Goal: Check status

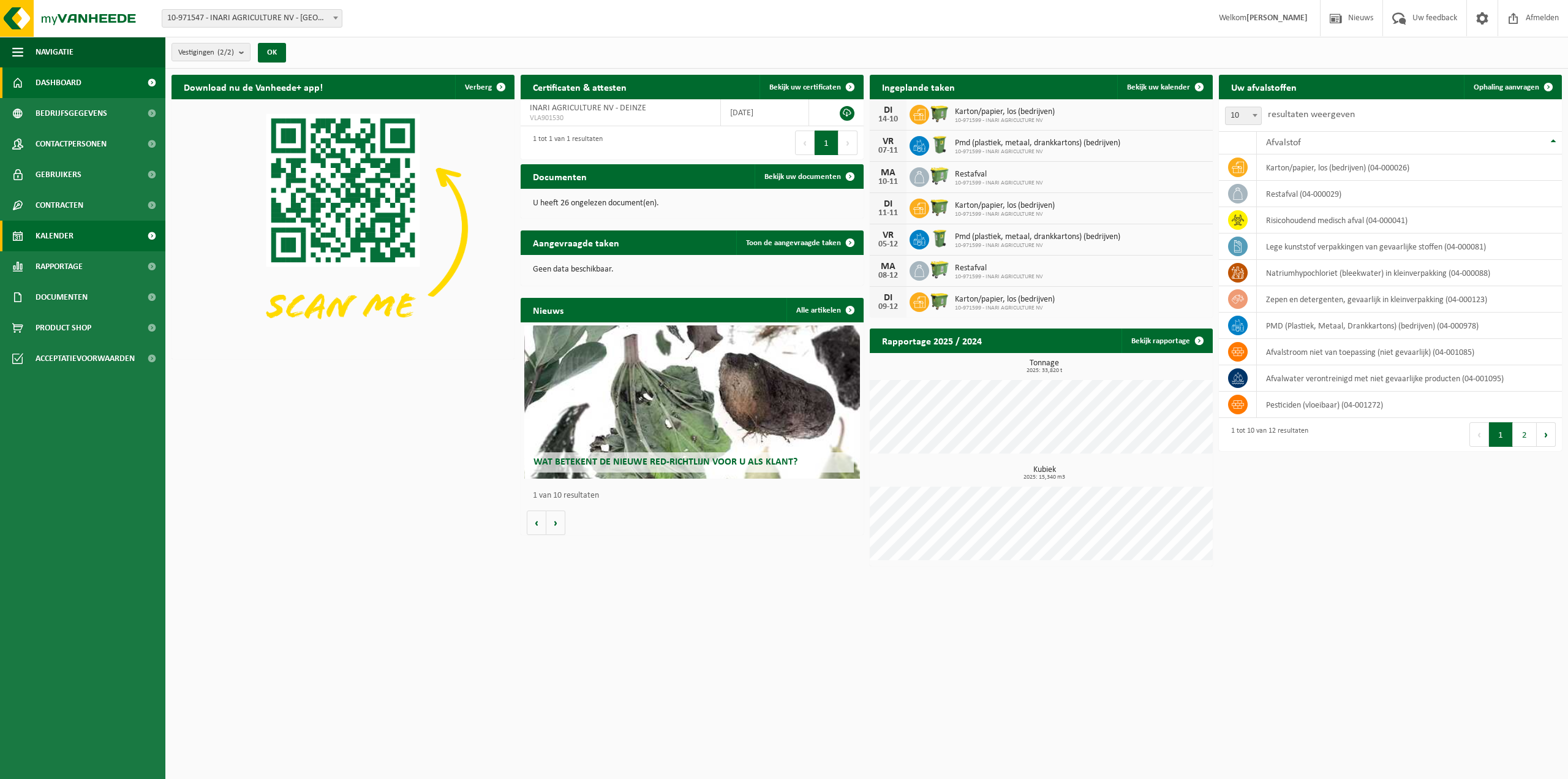
click at [86, 240] on link "Kalender" at bounding box center [83, 236] width 165 height 31
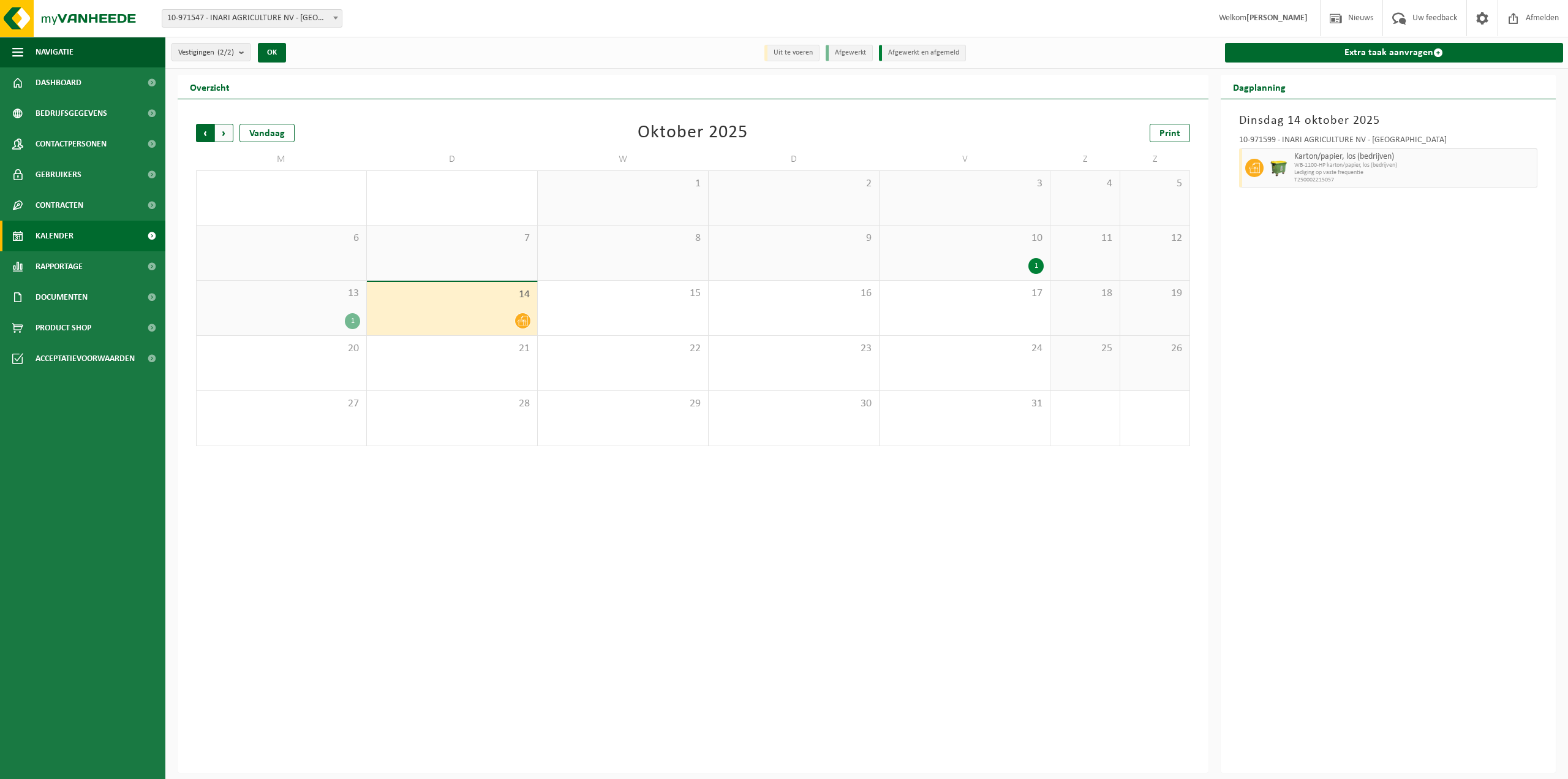
click at [221, 130] on span "Volgende" at bounding box center [224, 133] width 18 height 18
click at [206, 134] on span "Vorige" at bounding box center [206, 133] width 18 height 18
click at [228, 130] on span "Volgende" at bounding box center [224, 133] width 18 height 18
click at [208, 135] on span "Vorige" at bounding box center [206, 133] width 18 height 18
click at [207, 130] on span "Vorige" at bounding box center [206, 133] width 18 height 18
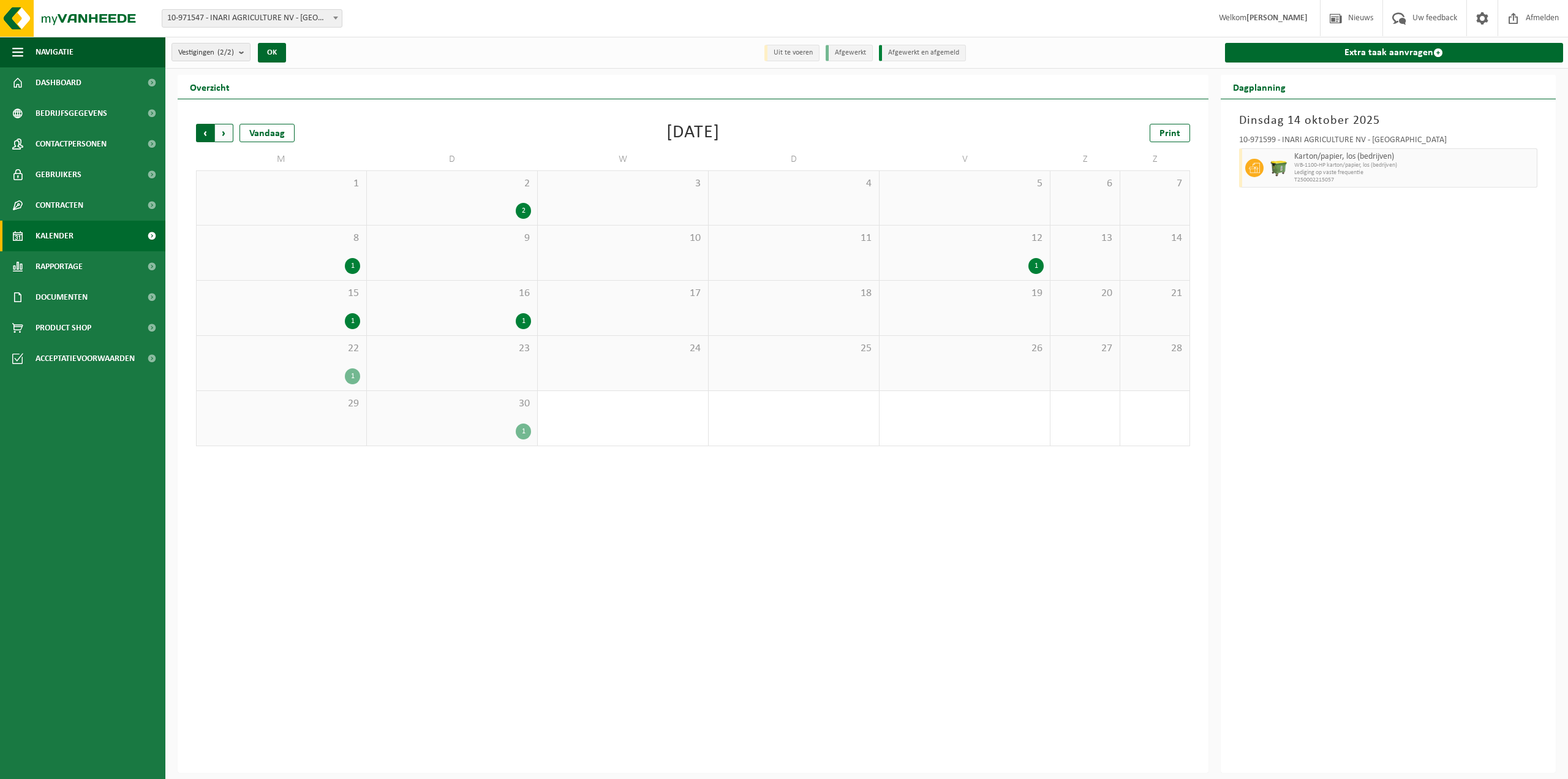
click at [224, 141] on span "Volgende" at bounding box center [224, 133] width 18 height 18
